Goal: Task Accomplishment & Management: Manage account settings

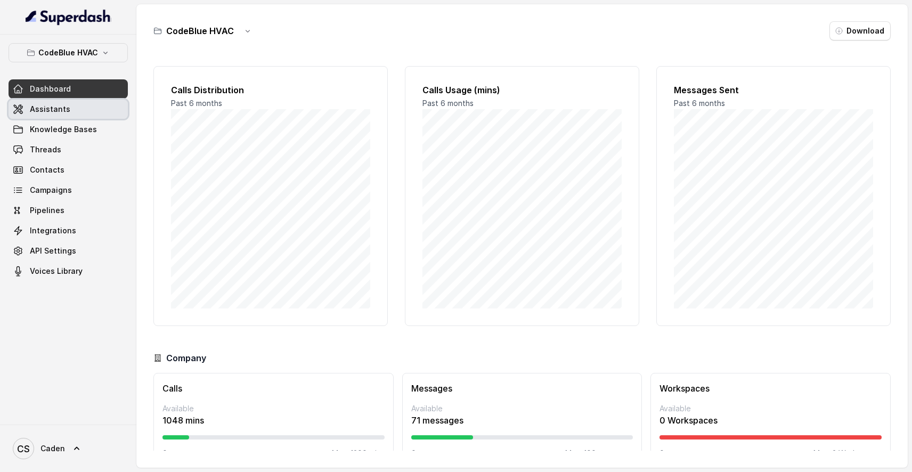
click at [83, 111] on link "Assistants" at bounding box center [68, 109] width 119 height 19
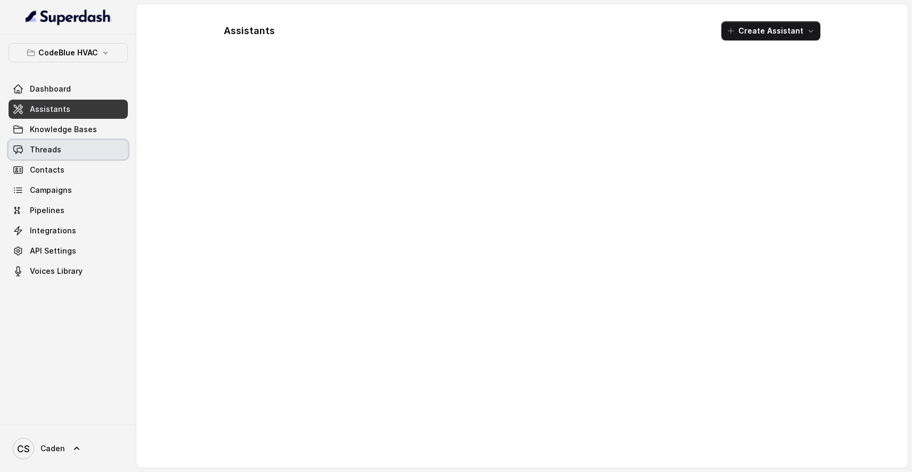
click at [81, 156] on link "Threads" at bounding box center [68, 149] width 119 height 19
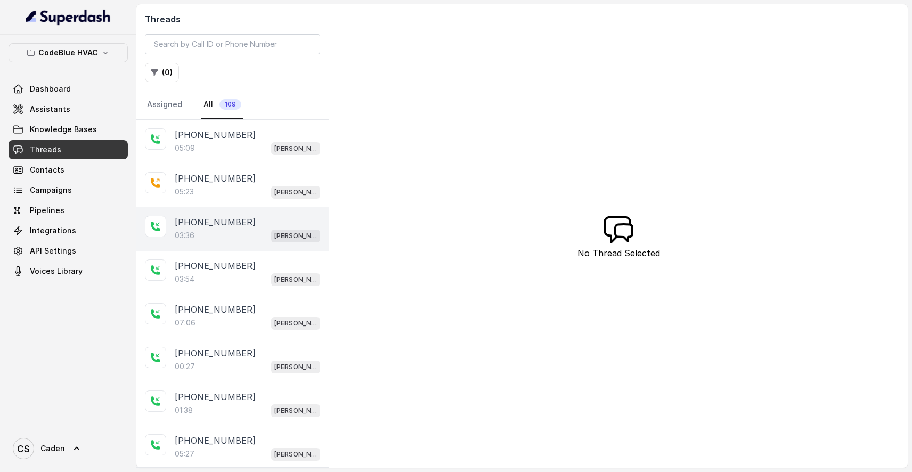
click at [203, 217] on p "[PHONE_NUMBER]" at bounding box center [215, 222] width 81 height 13
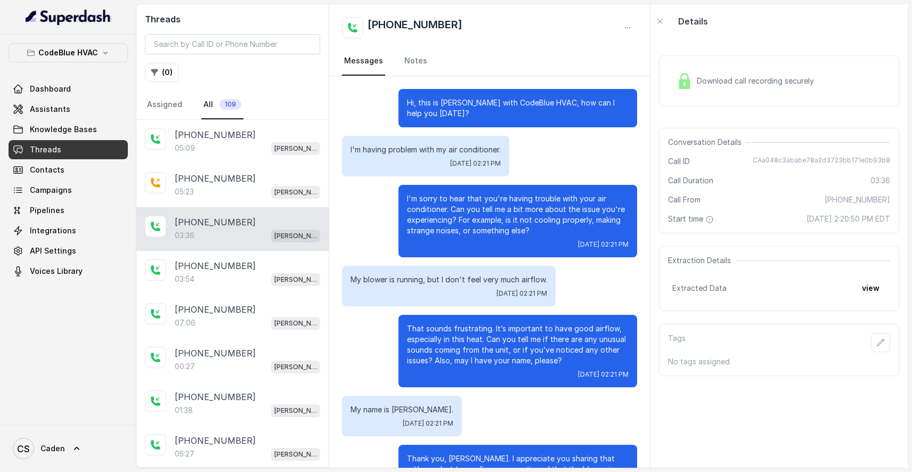
scroll to position [1113, 0]
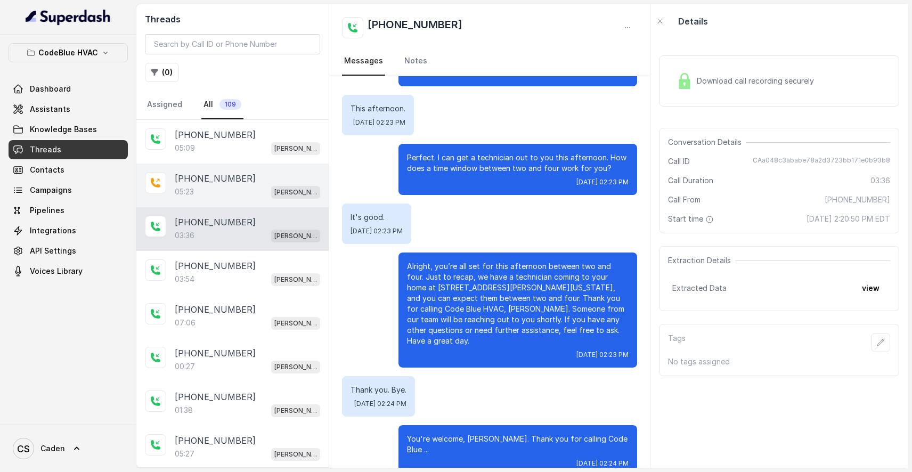
click at [209, 186] on div "05:23 [PERSON_NAME]" at bounding box center [247, 192] width 145 height 14
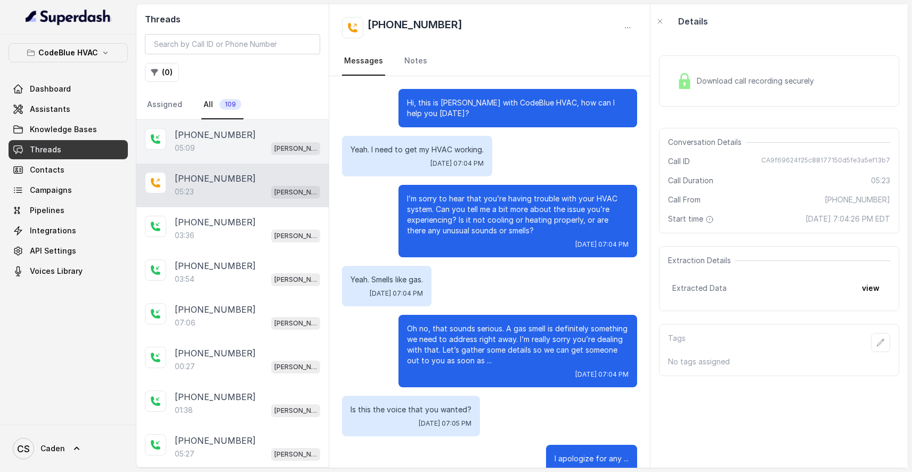
scroll to position [2444, 0]
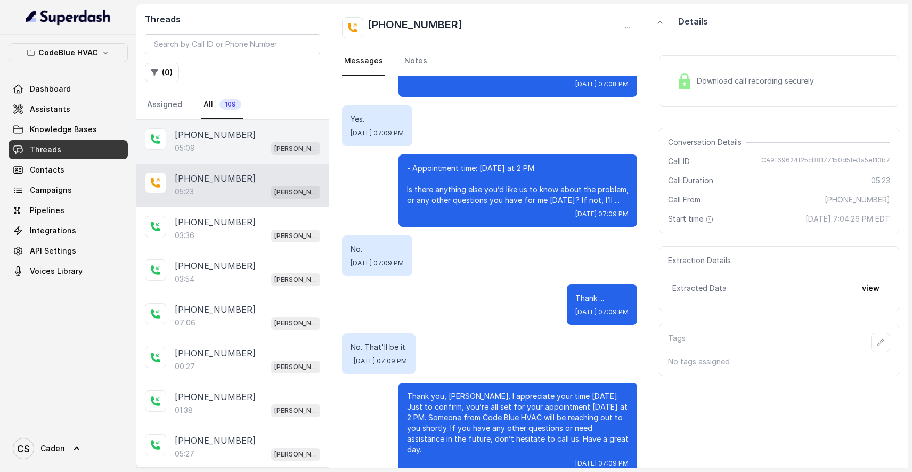
click at [219, 139] on p "[PHONE_NUMBER]" at bounding box center [215, 134] width 81 height 13
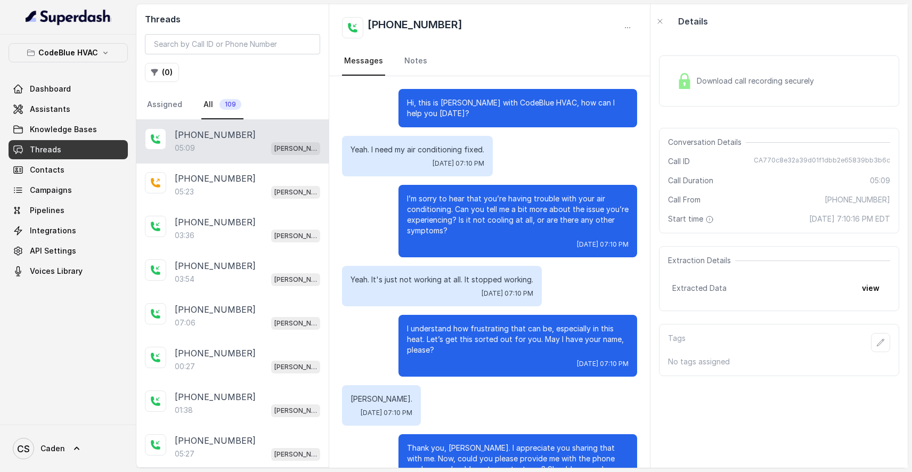
scroll to position [1843, 0]
